Goal: Task Accomplishment & Management: Manage account settings

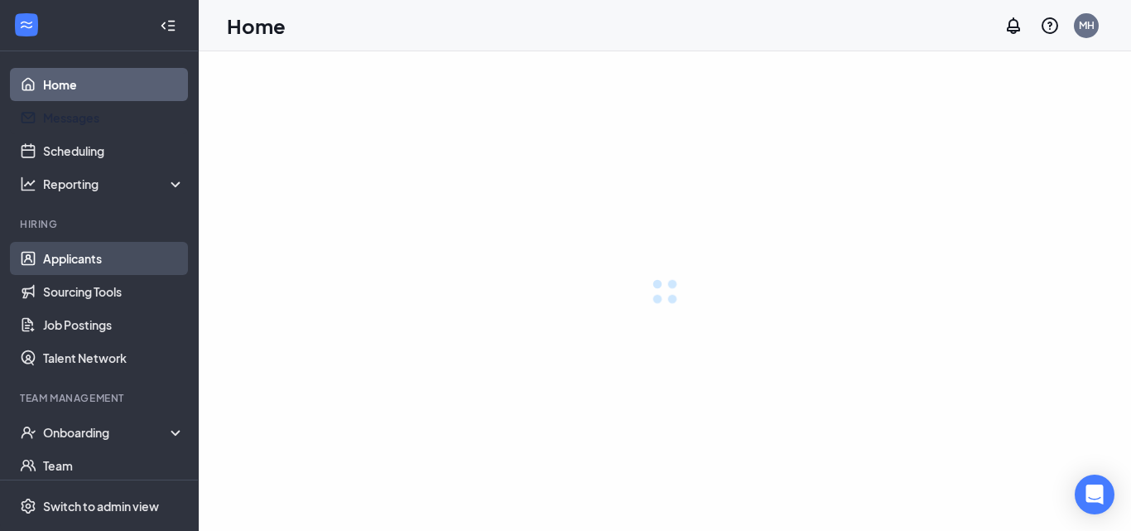
click at [66, 258] on link "Applicants" at bounding box center [114, 258] width 142 height 33
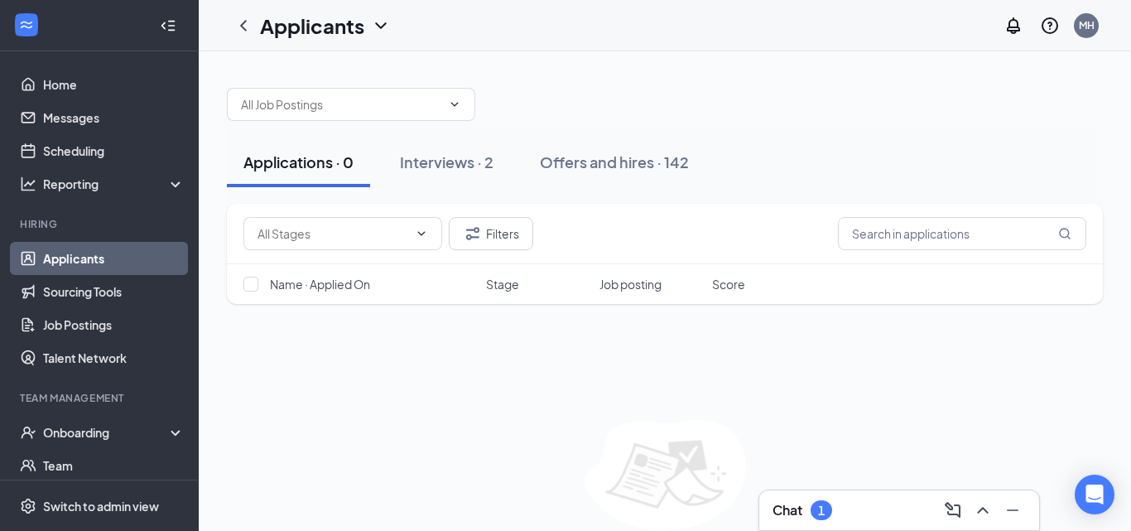
click at [64, 259] on link "Applicants" at bounding box center [114, 258] width 142 height 33
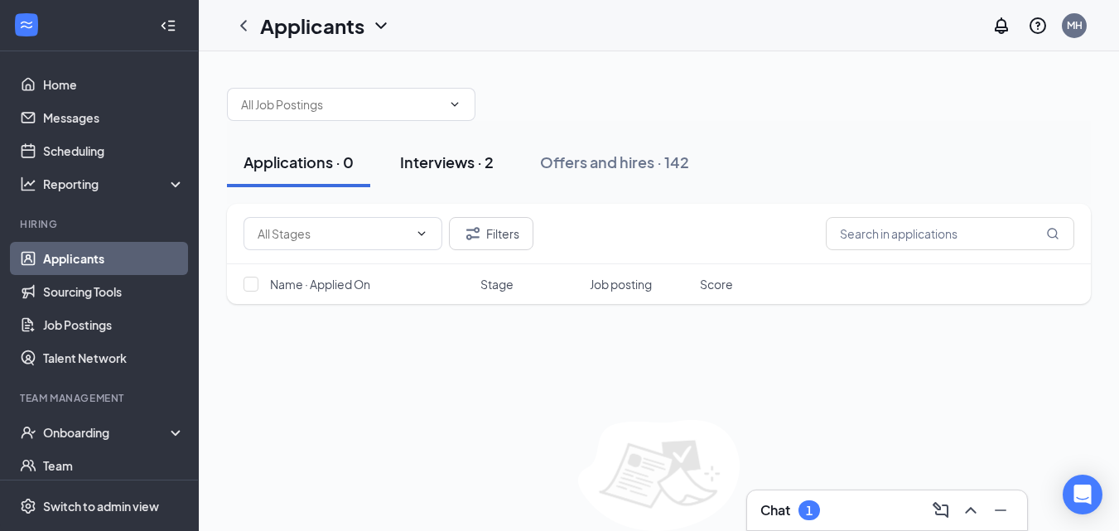
click at [473, 171] on div "Interviews · 2" at bounding box center [447, 162] width 94 height 21
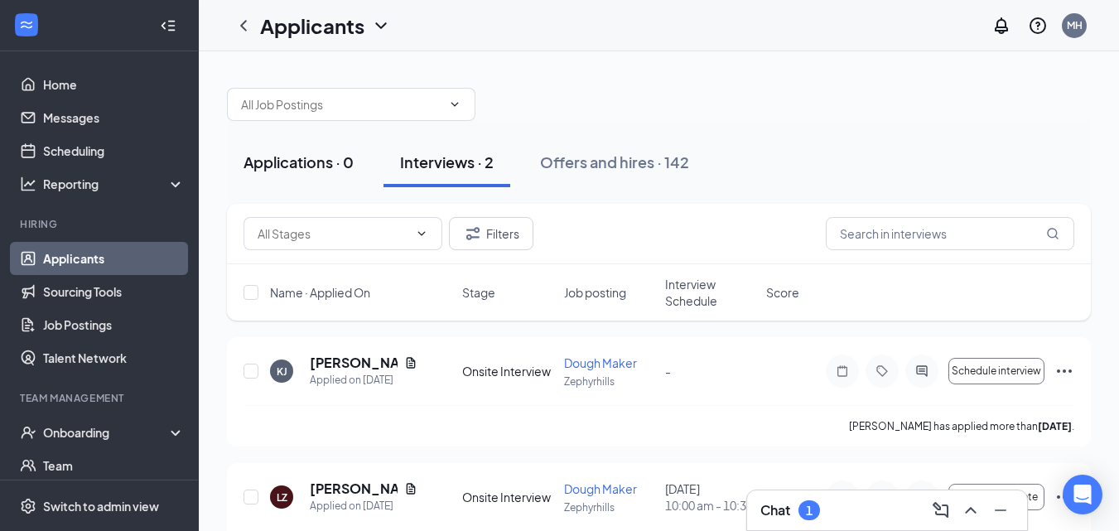
click at [298, 159] on div "Applications · 0" at bounding box center [298, 162] width 110 height 21
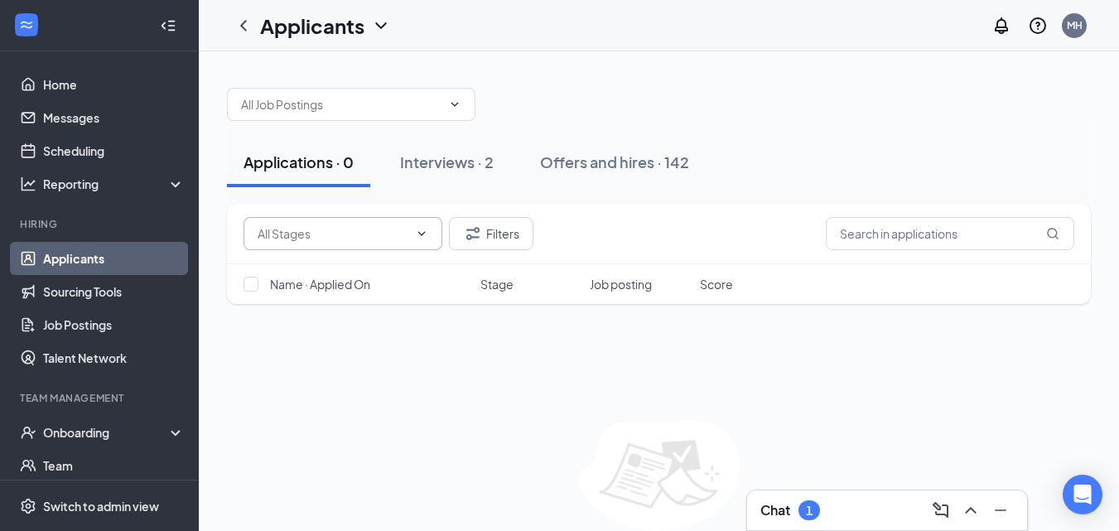
click at [422, 238] on icon "ChevronDown" at bounding box center [421, 233] width 13 height 13
click at [472, 234] on icon "Filter" at bounding box center [473, 234] width 20 height 20
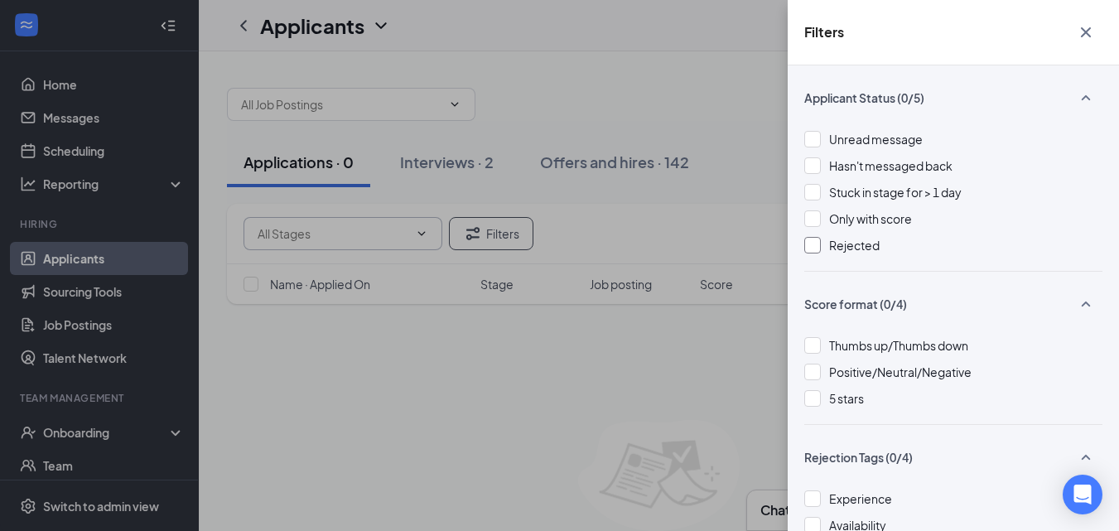
click at [814, 244] on div at bounding box center [812, 245] width 17 height 17
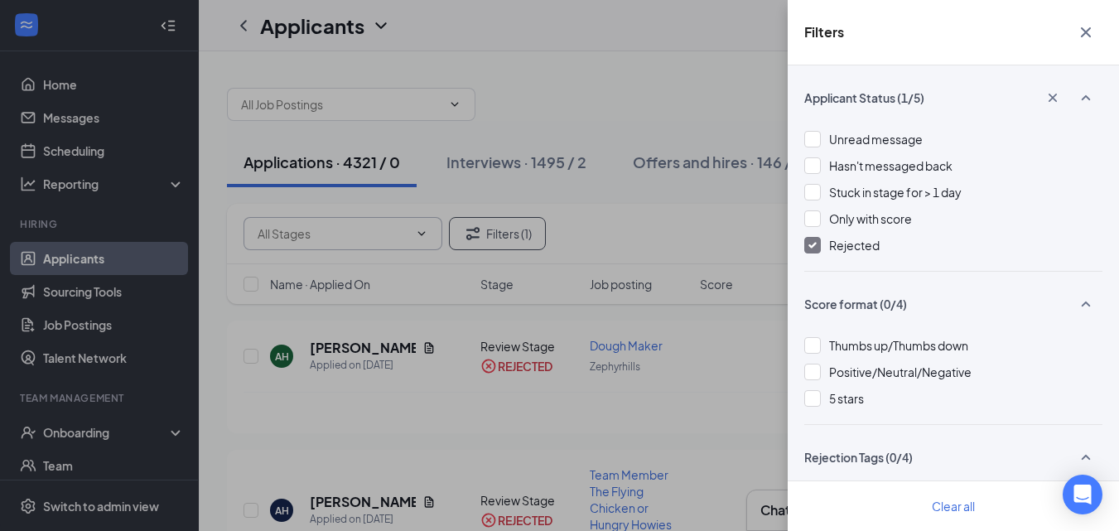
click at [626, 93] on div "Filters Applicant Status (1/5) Unread message Hasn't messaged back Stuck in sta…" at bounding box center [559, 265] width 1119 height 531
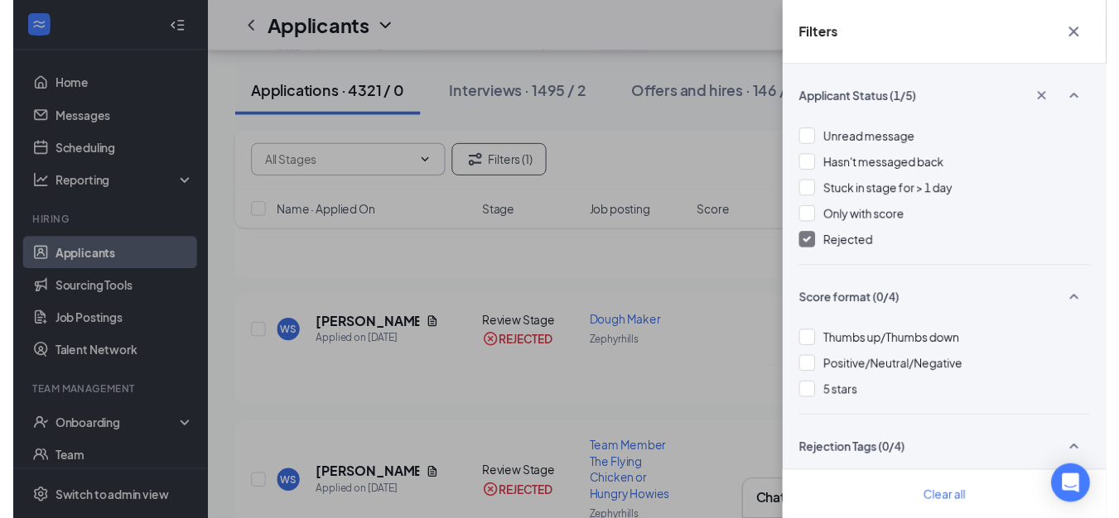
scroll to position [497, 0]
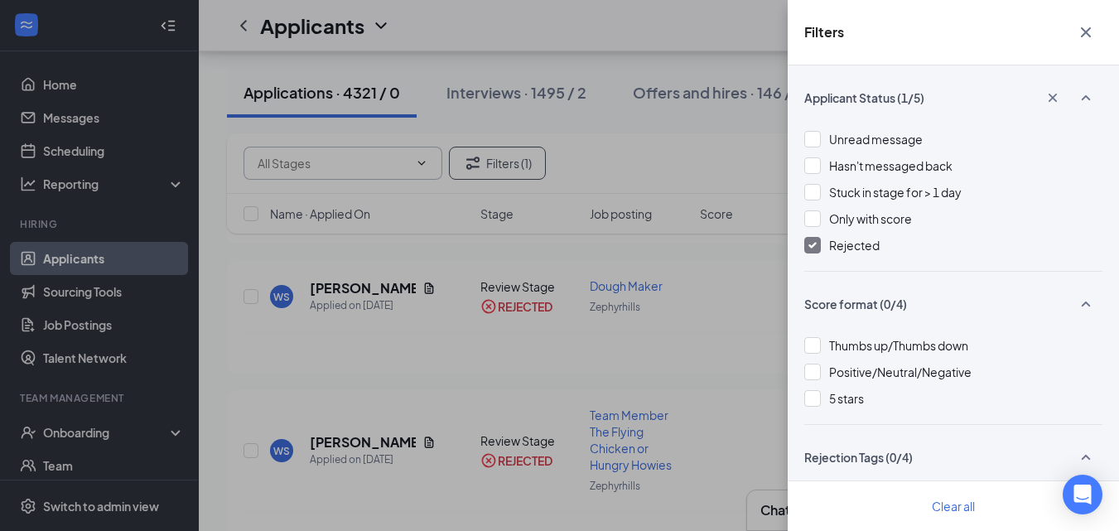
click at [408, 271] on div "Filters Applicant Status (1/5) Unread message Hasn't messaged back Stuck in sta…" at bounding box center [559, 265] width 1119 height 531
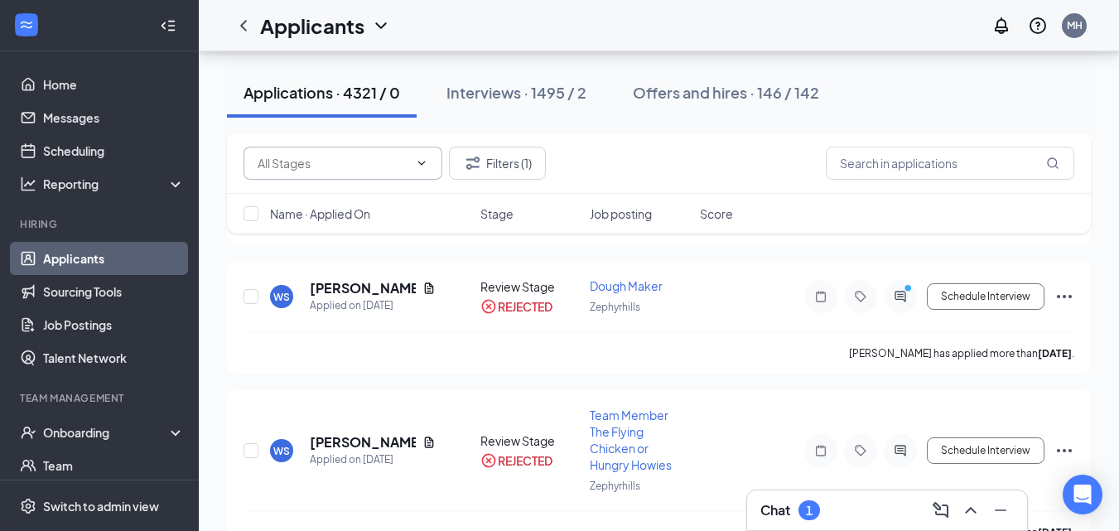
click at [422, 282] on icon "Document" at bounding box center [428, 288] width 13 height 13
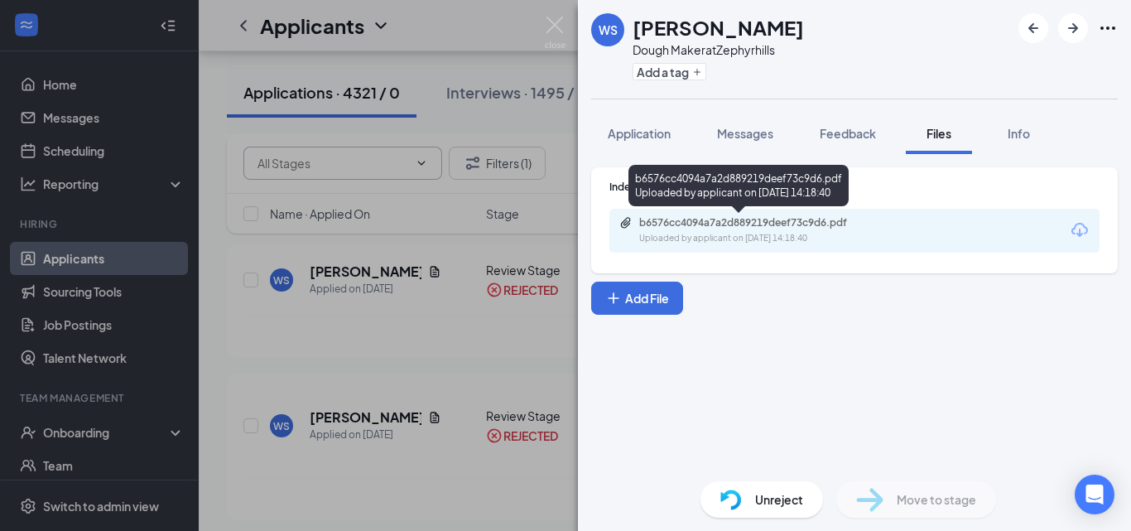
click at [726, 227] on div "b6576cc4094a7a2d889219deef73c9d6.pdf" at bounding box center [755, 222] width 232 height 13
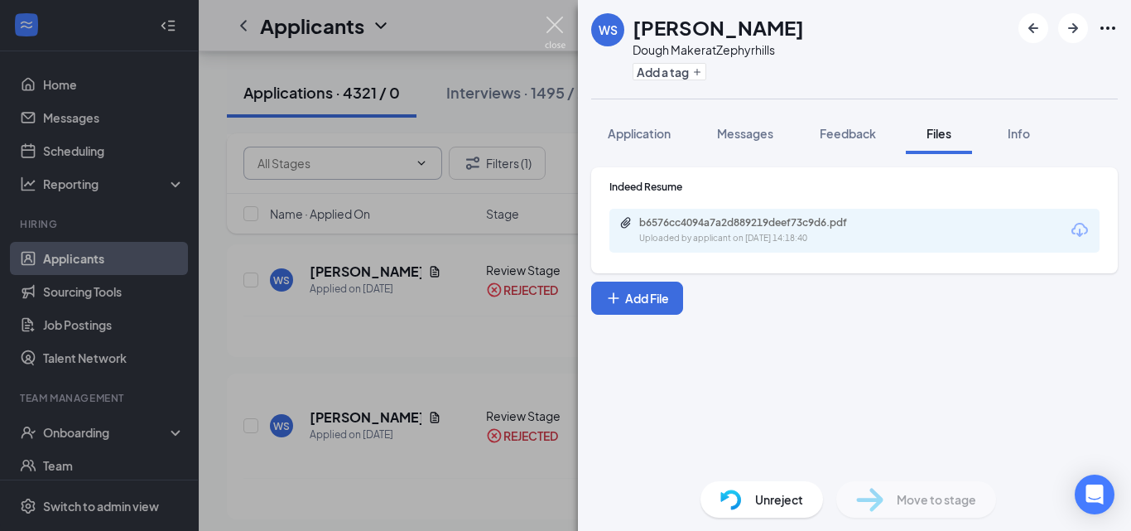
drag, startPoint x: 560, startPoint y: 31, endPoint x: 550, endPoint y: 37, distance: 11.9
click at [559, 31] on img at bounding box center [555, 33] width 21 height 32
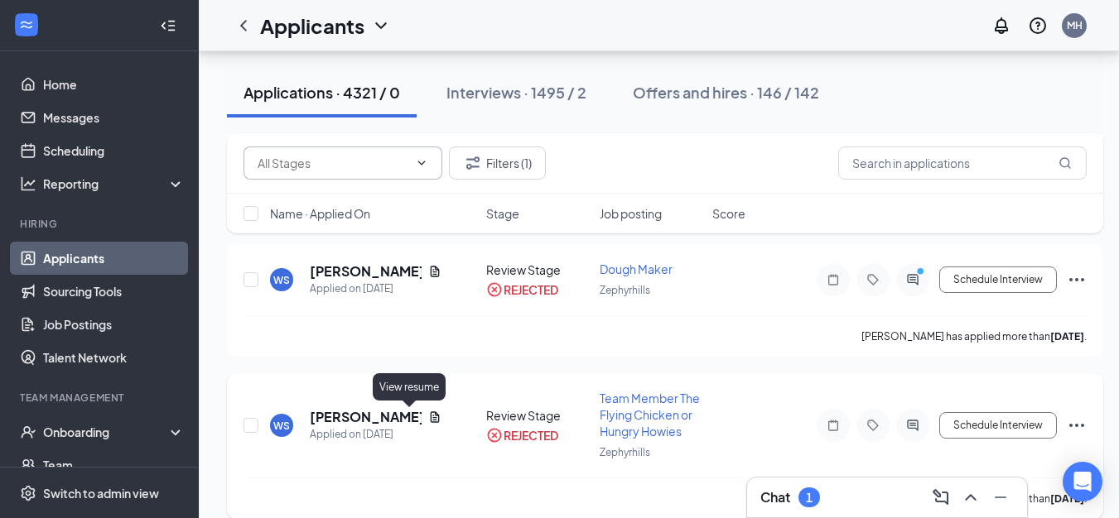
click at [428, 419] on icon "Document" at bounding box center [434, 417] width 13 height 13
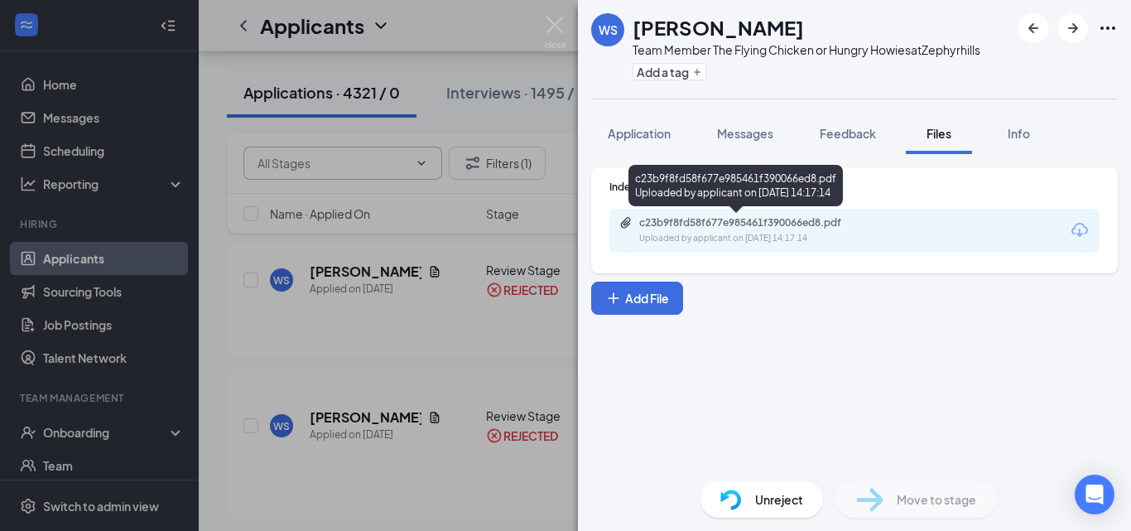
click at [682, 234] on div "Uploaded by applicant on [DATE] 14:17:14" at bounding box center [763, 238] width 248 height 13
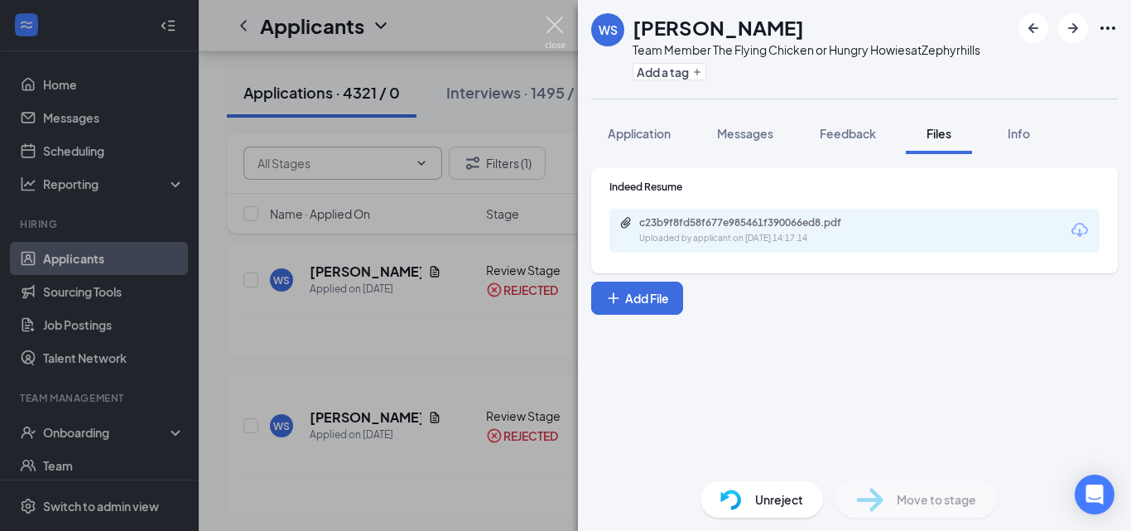
click at [555, 22] on img at bounding box center [555, 33] width 21 height 32
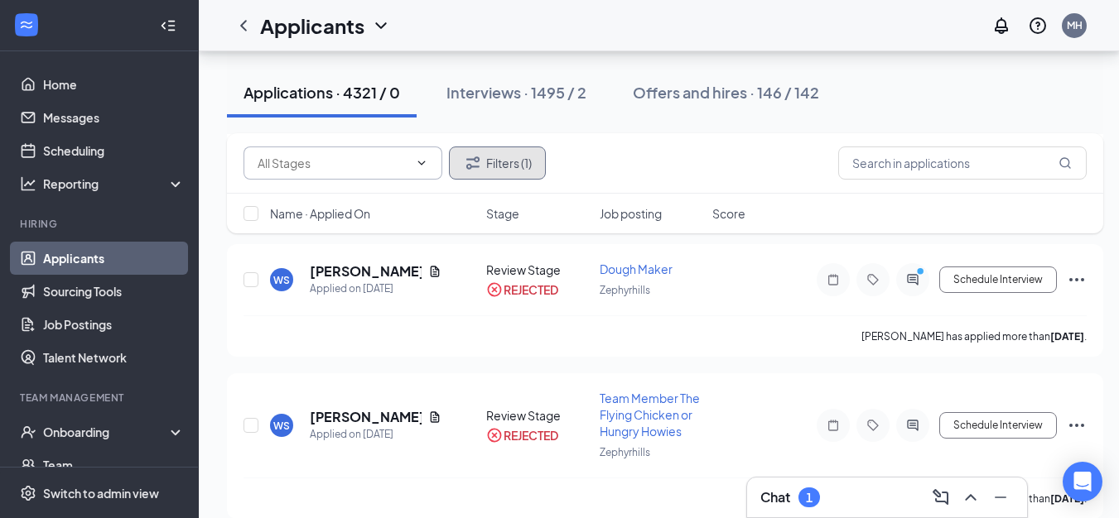
click at [490, 167] on button "Filters (1)" at bounding box center [497, 163] width 97 height 33
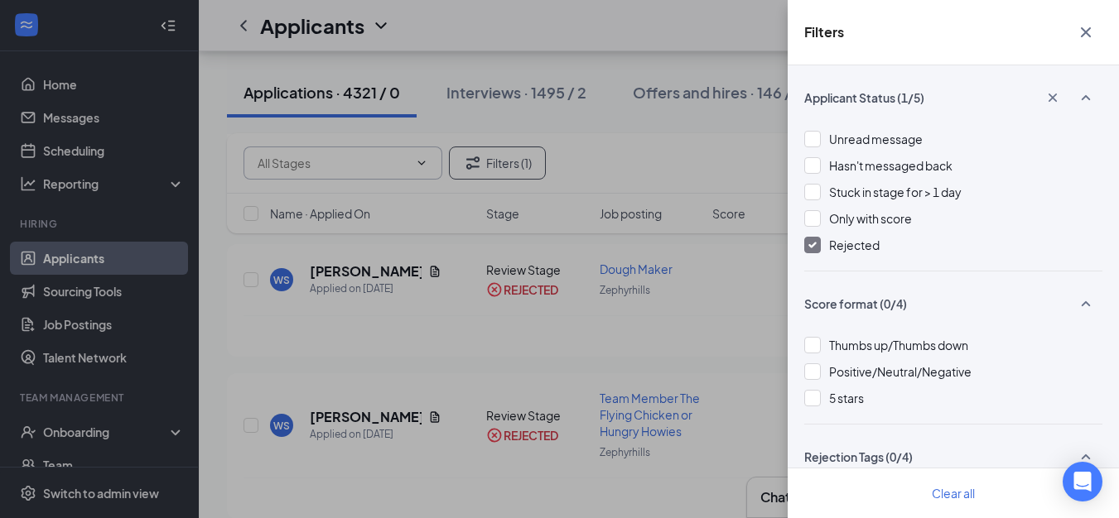
click at [817, 253] on div at bounding box center [812, 245] width 17 height 17
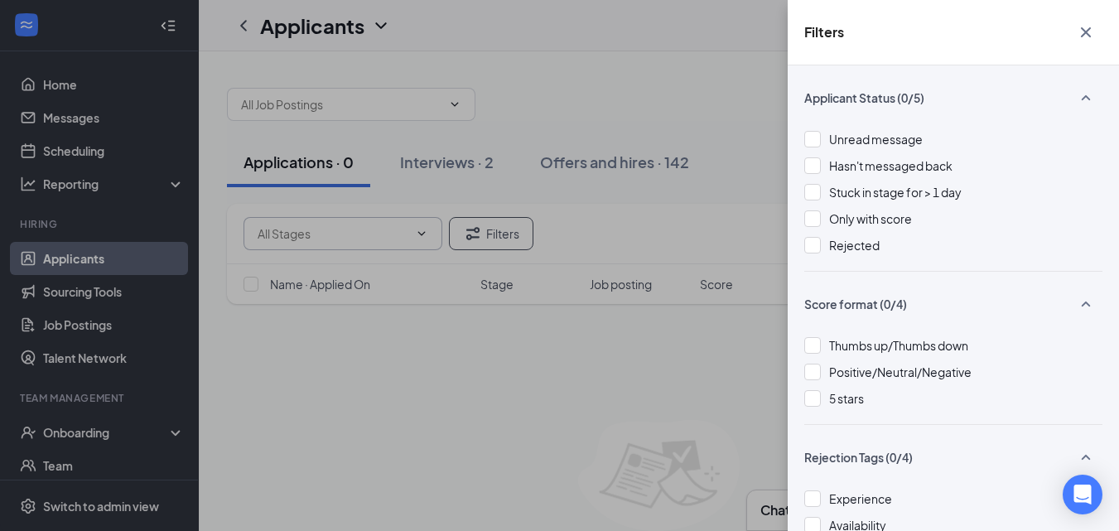
click at [673, 112] on div "Filters Applicant Status (0/5) Unread message Hasn't messaged back Stuck in sta…" at bounding box center [559, 265] width 1119 height 531
click at [1088, 39] on icon "Cross" at bounding box center [1086, 32] width 20 height 20
